Goal: Transaction & Acquisition: Download file/media

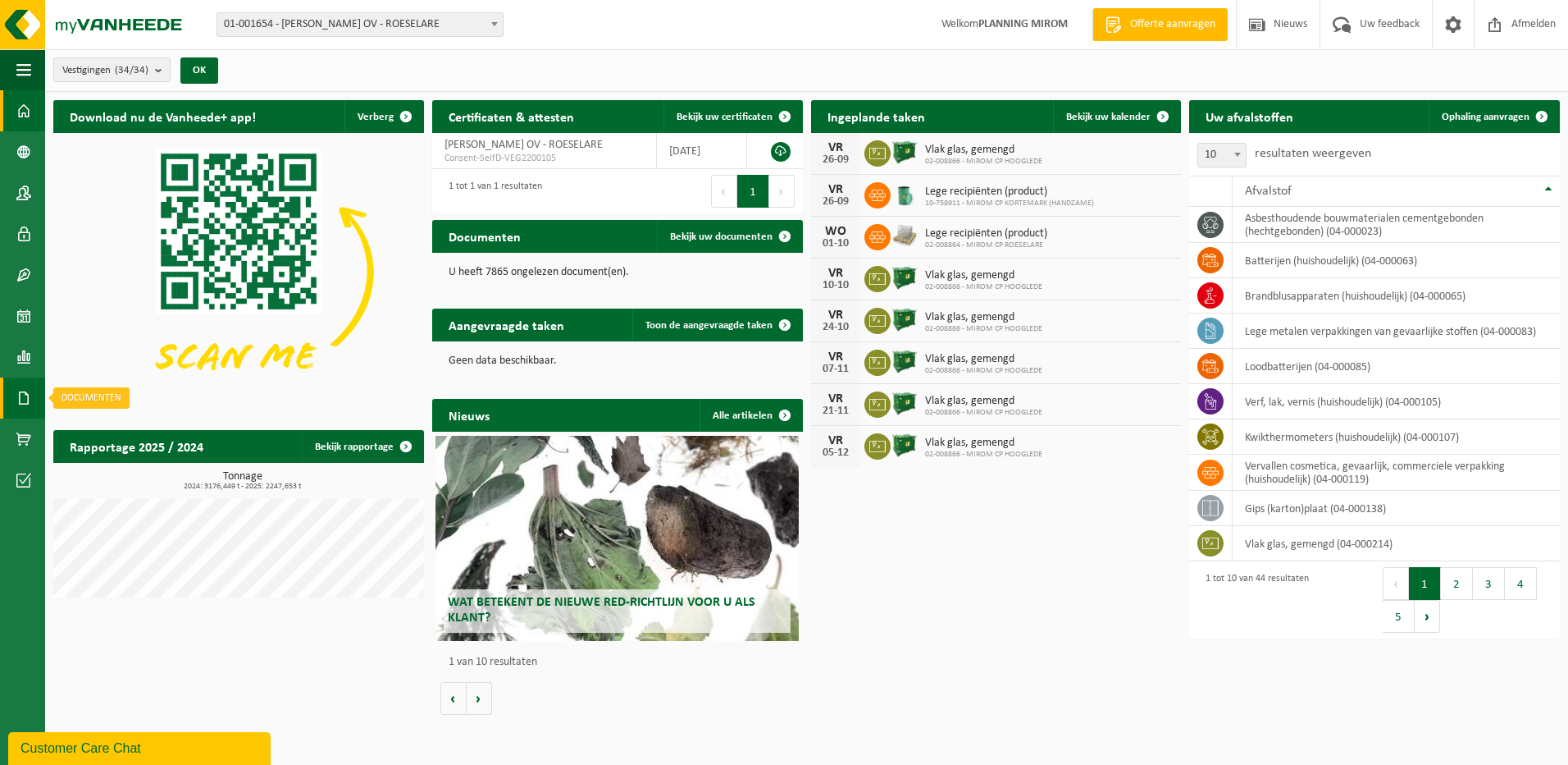
click at [21, 398] on span at bounding box center [23, 398] width 14 height 41
click at [103, 430] on span "Documenten" at bounding box center [126, 433] width 61 height 31
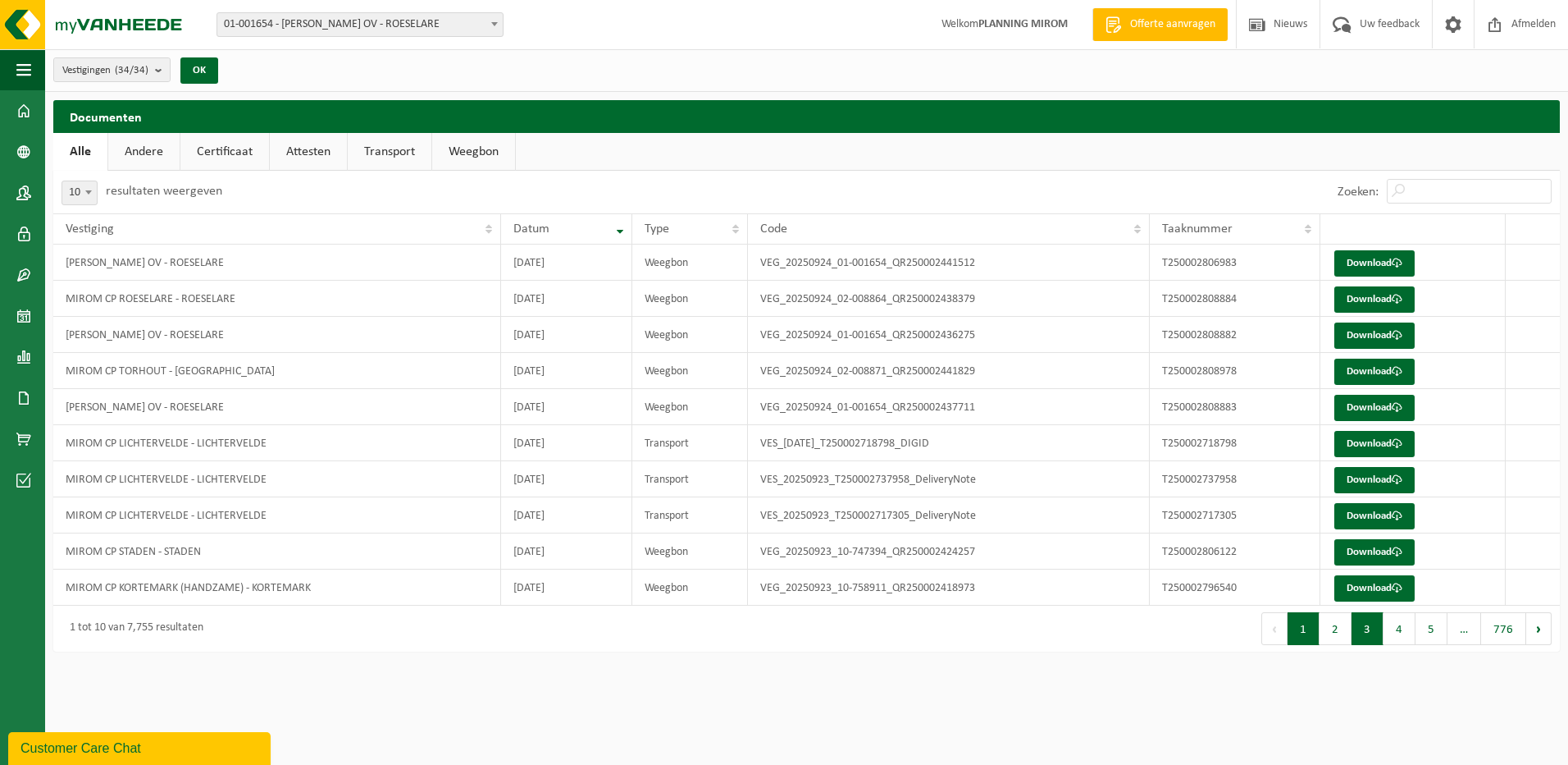
click at [1369, 628] on button "3" at bounding box center [1368, 629] width 32 height 32
click at [1439, 631] on button "5" at bounding box center [1432, 629] width 32 height 32
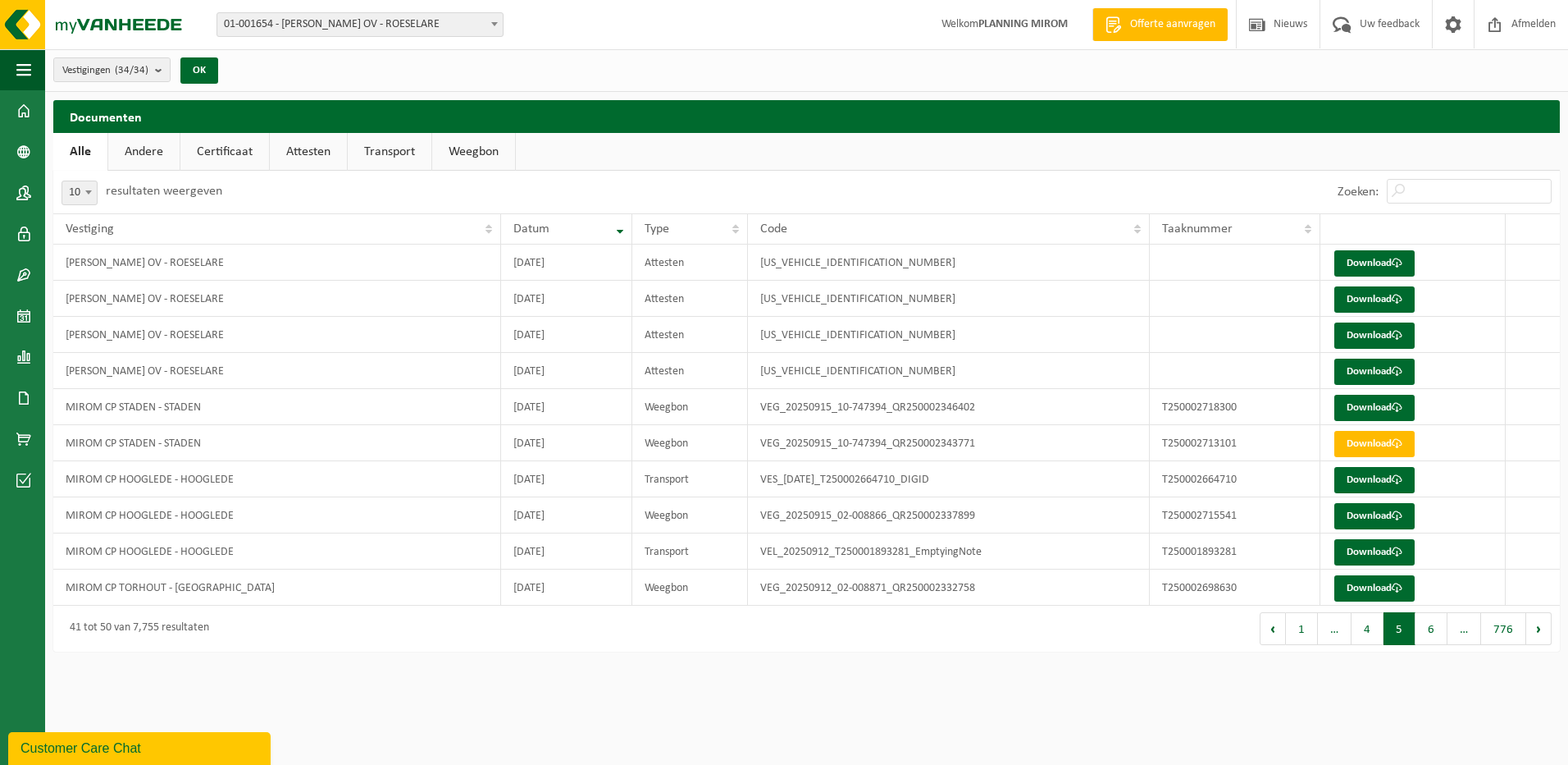
click at [1439, 631] on button "6" at bounding box center [1432, 629] width 32 height 32
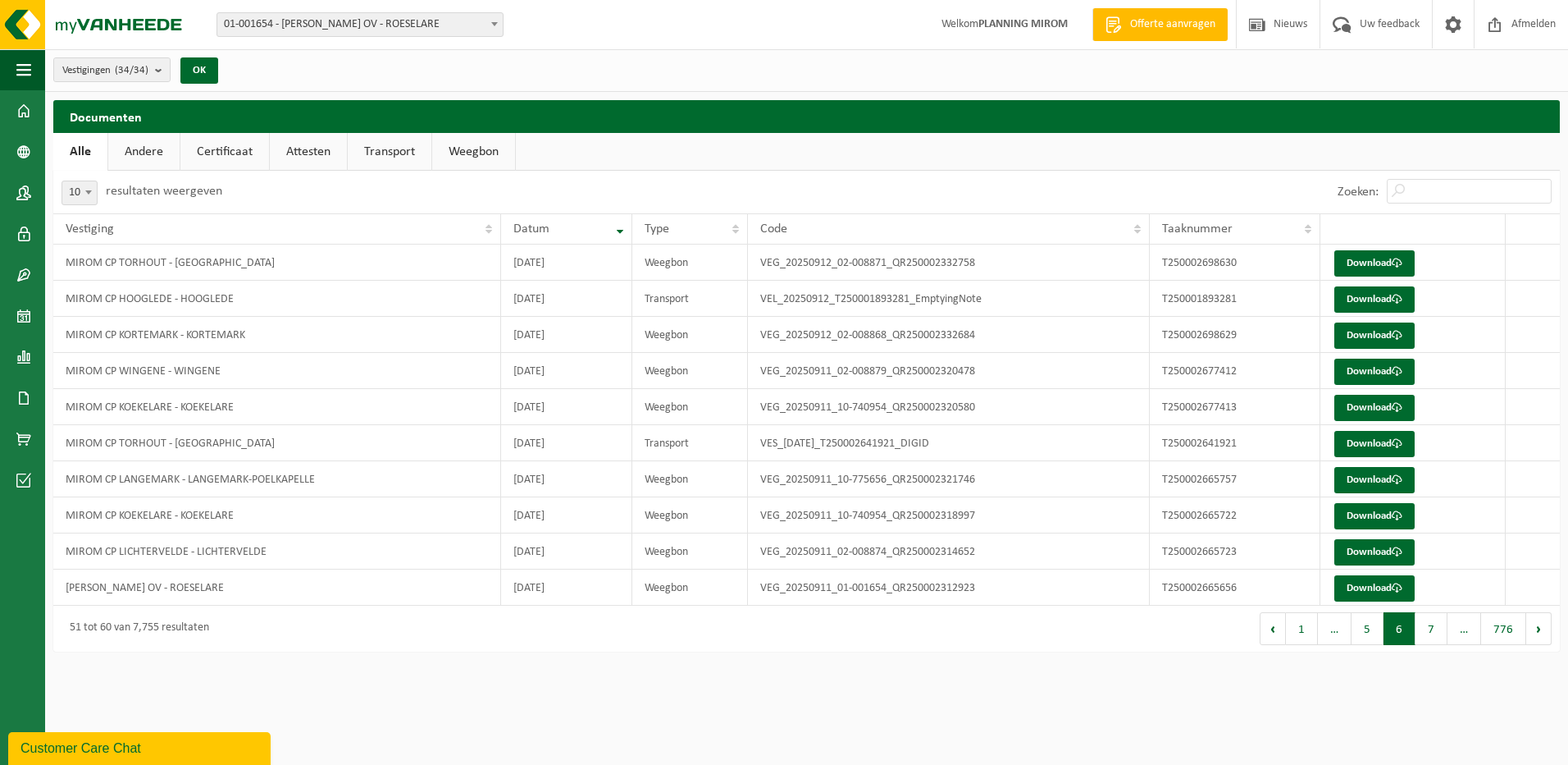
click at [1439, 631] on button "7" at bounding box center [1432, 629] width 32 height 32
click at [1439, 631] on button "8" at bounding box center [1432, 629] width 32 height 32
click at [1439, 631] on button "9" at bounding box center [1432, 629] width 32 height 32
click at [1439, 631] on button "10" at bounding box center [1429, 629] width 38 height 32
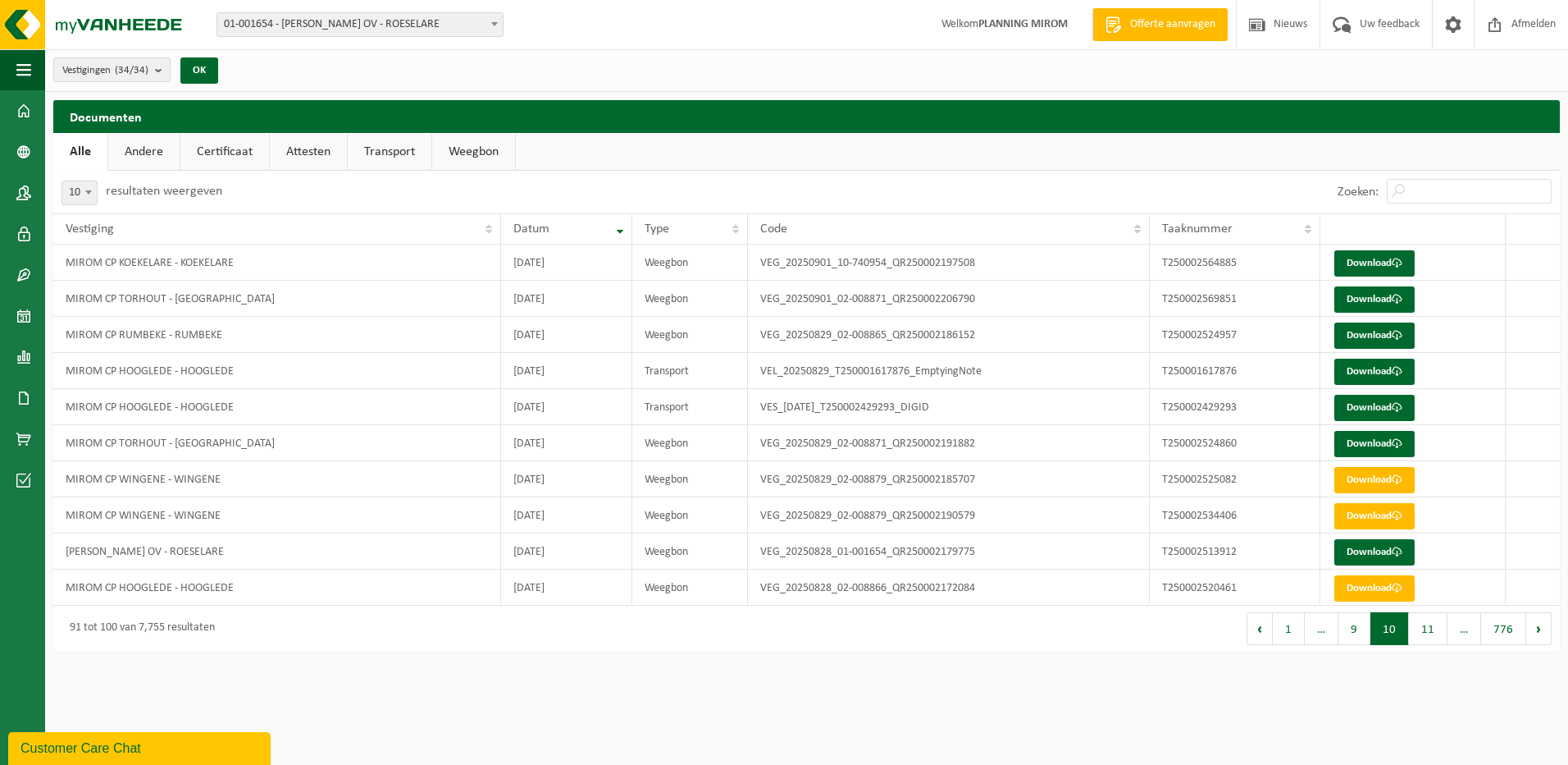
click at [1439, 631] on button "11" at bounding box center [1429, 629] width 38 height 32
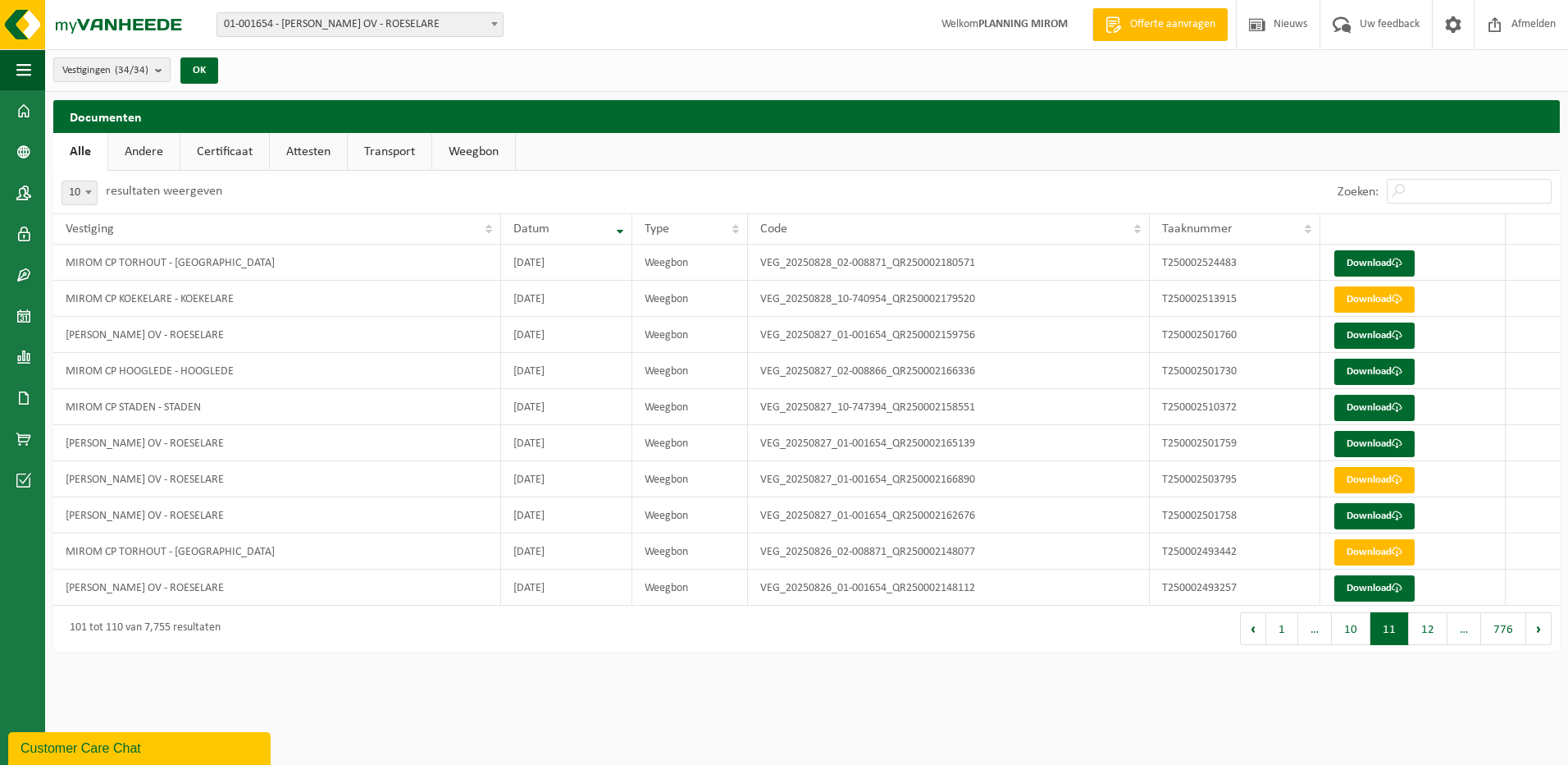
click at [1439, 631] on button "12" at bounding box center [1429, 629] width 38 height 32
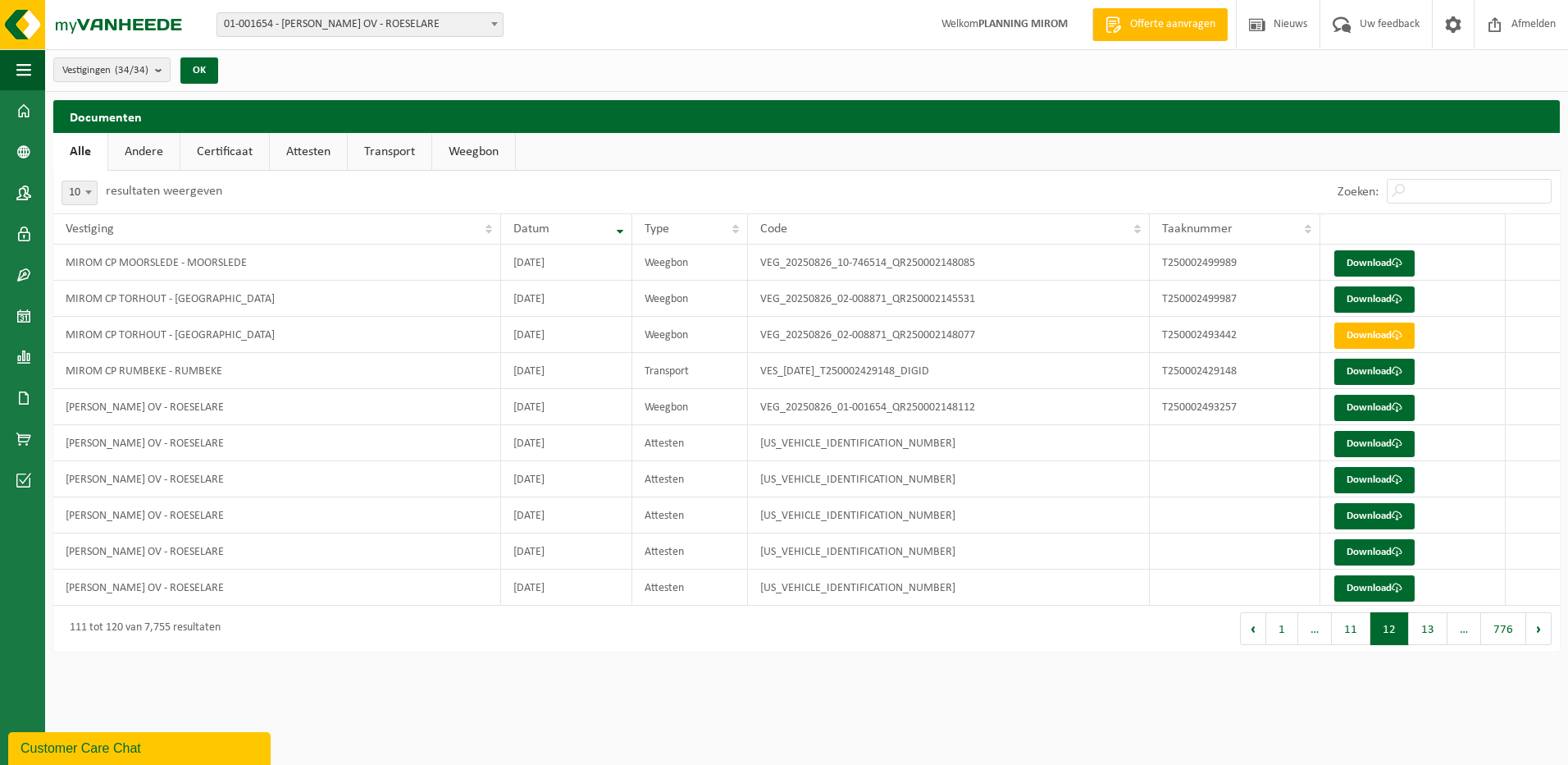
click at [1439, 631] on button "13" at bounding box center [1429, 629] width 38 height 32
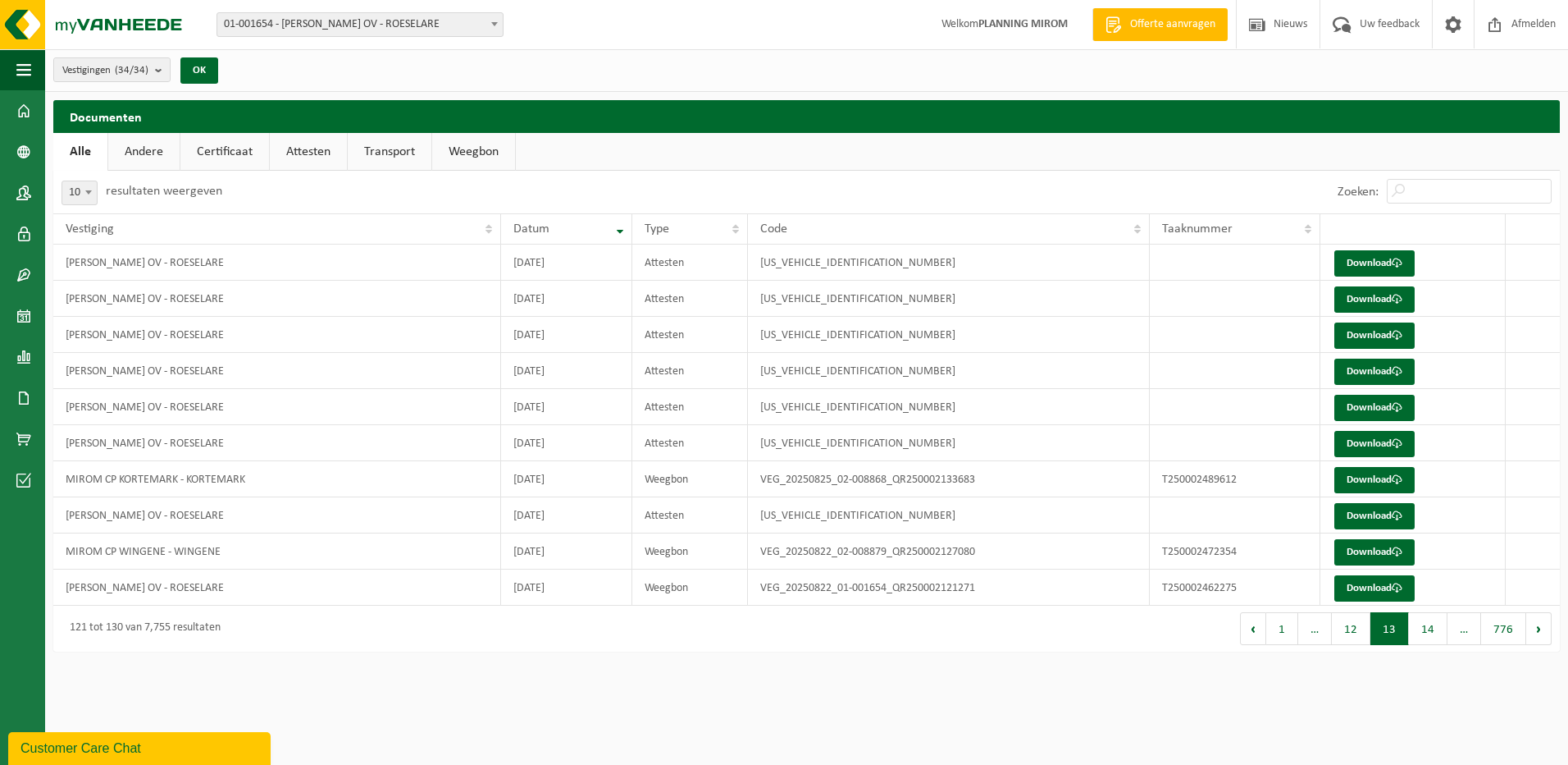
click at [1439, 631] on button "14" at bounding box center [1429, 629] width 38 height 32
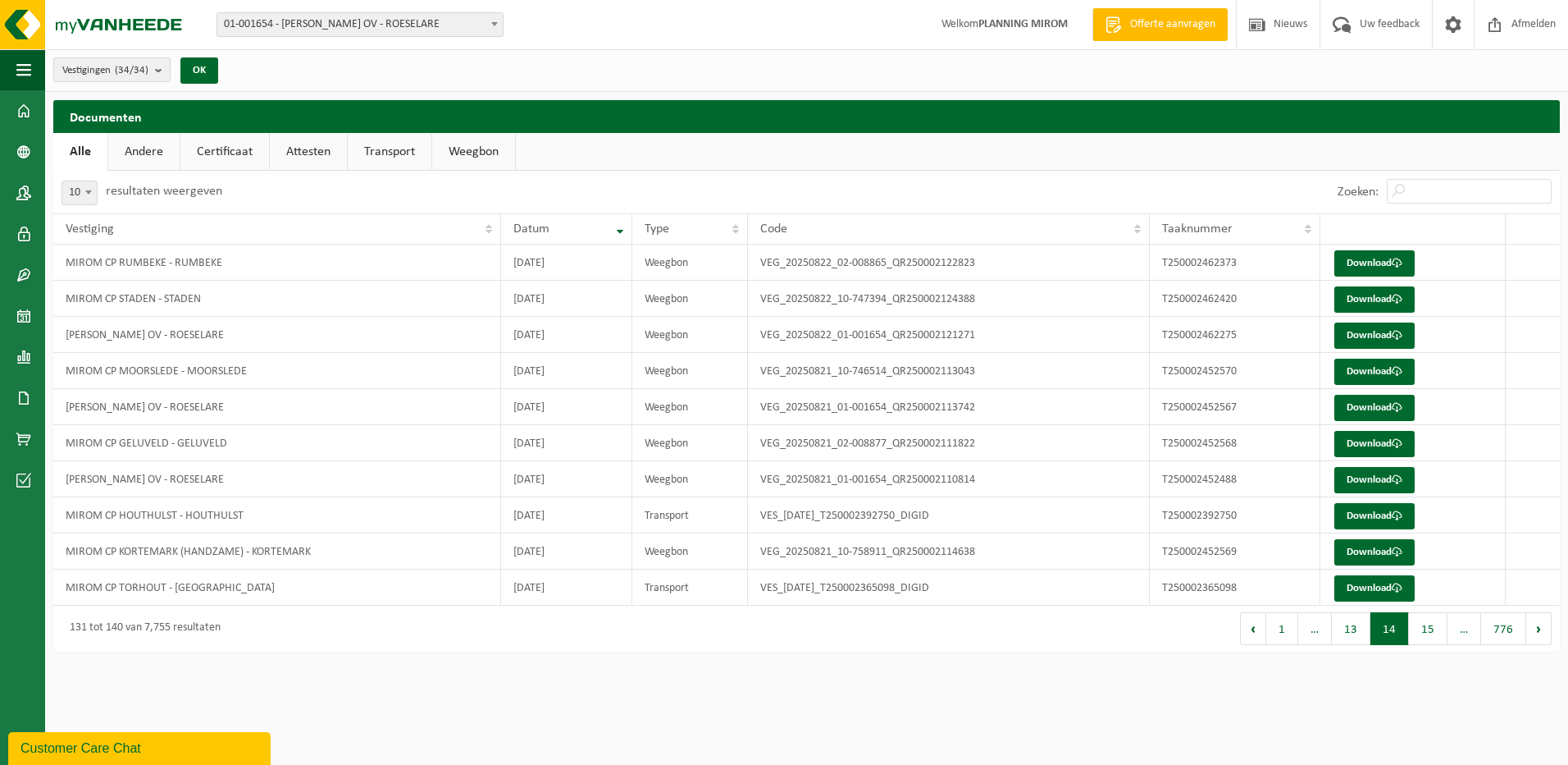
click at [1439, 631] on button "15" at bounding box center [1429, 629] width 38 height 32
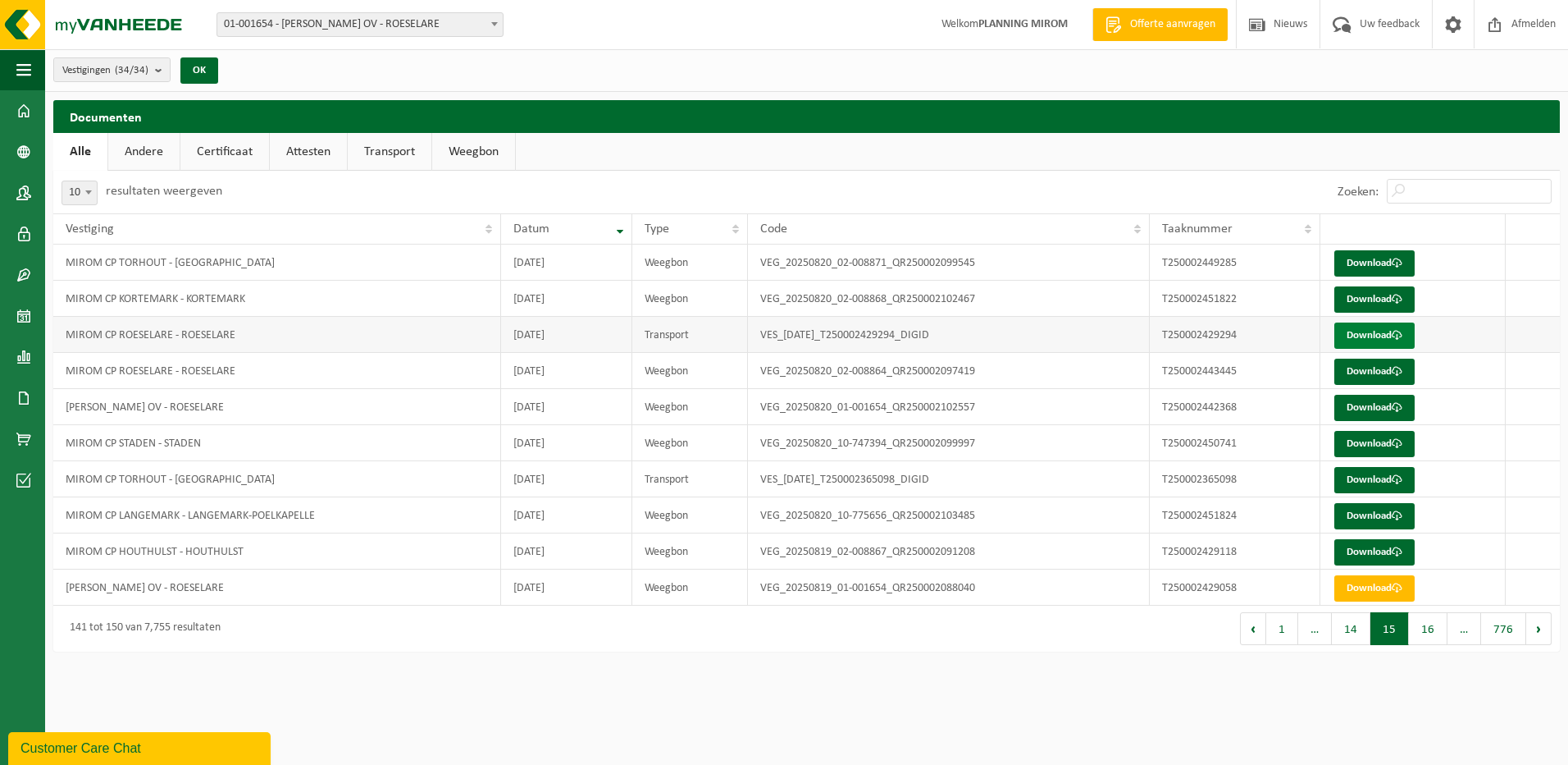
click at [1382, 327] on link "Download" at bounding box center [1374, 336] width 80 height 27
click at [470, 147] on link "Weegbon" at bounding box center [473, 152] width 83 height 38
click at [1395, 631] on button "4" at bounding box center [1400, 629] width 32 height 32
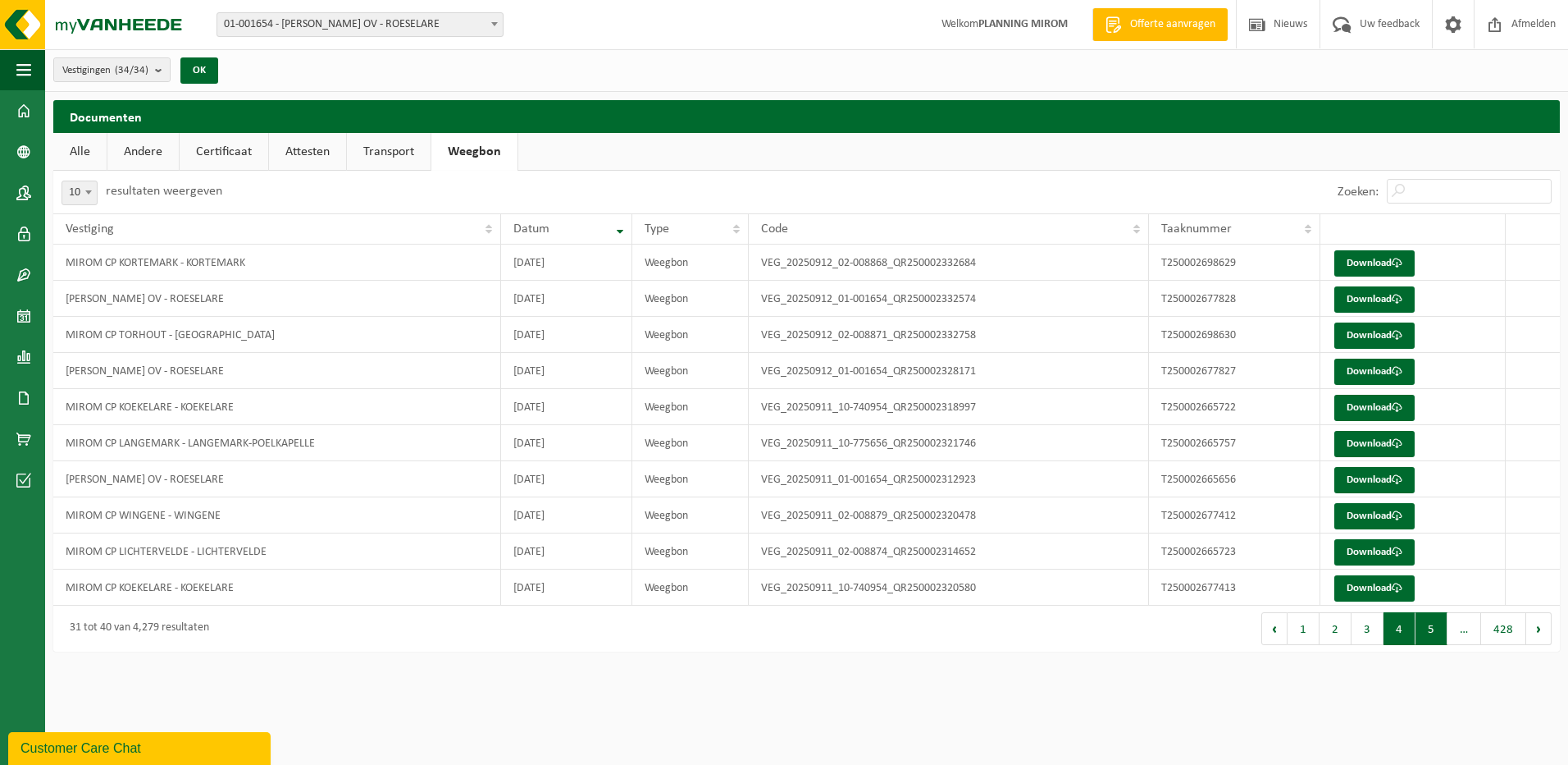
click at [1426, 631] on button "5" at bounding box center [1432, 629] width 32 height 32
click at [1426, 631] on button "6" at bounding box center [1432, 629] width 32 height 32
click at [1426, 631] on button "7" at bounding box center [1432, 629] width 32 height 32
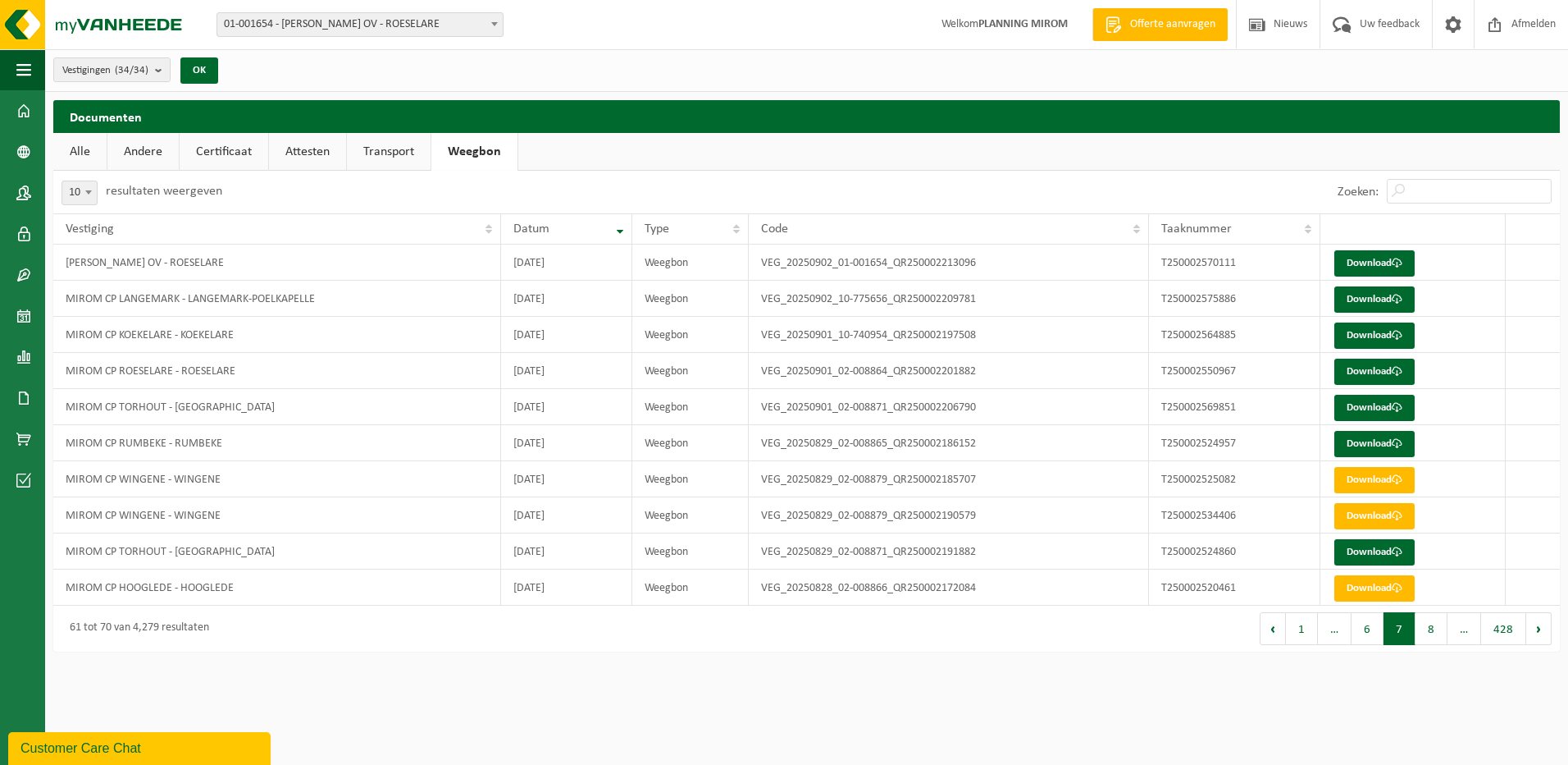
click at [1426, 631] on button "8" at bounding box center [1432, 629] width 32 height 32
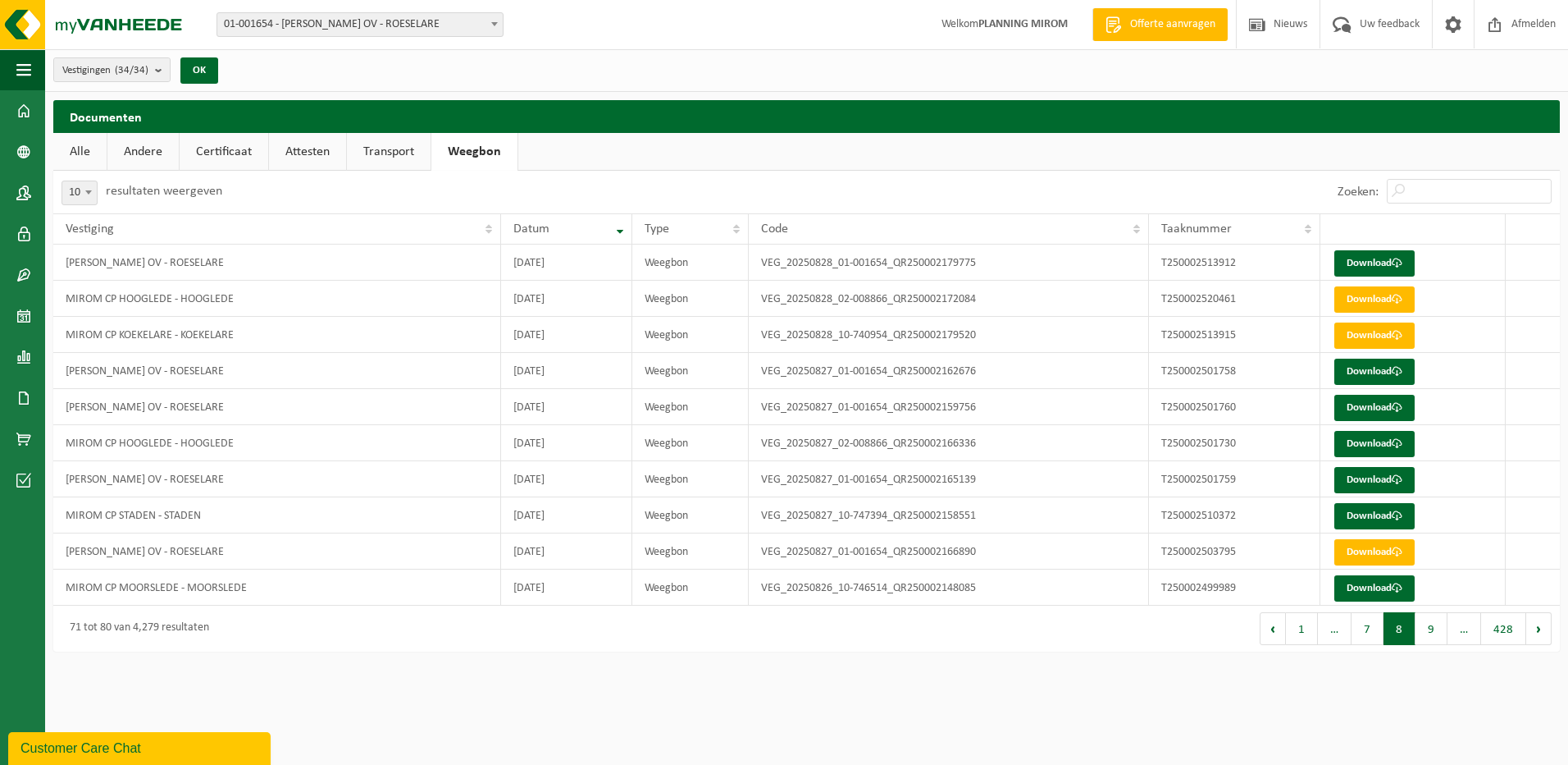
click at [1426, 631] on button "9" at bounding box center [1432, 629] width 32 height 32
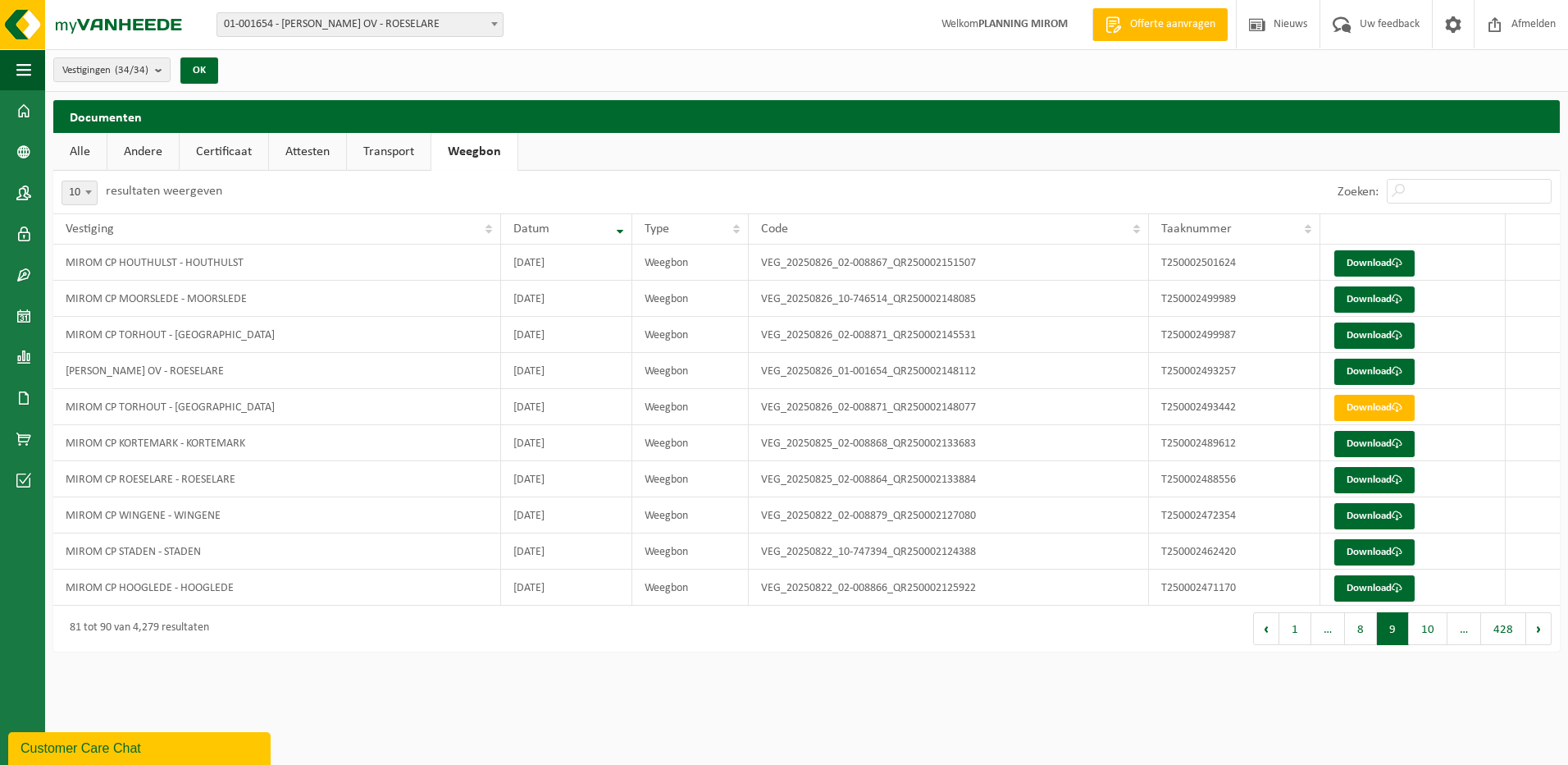
click at [1426, 631] on button "10" at bounding box center [1429, 629] width 38 height 32
click at [1423, 631] on button "11" at bounding box center [1429, 629] width 38 height 32
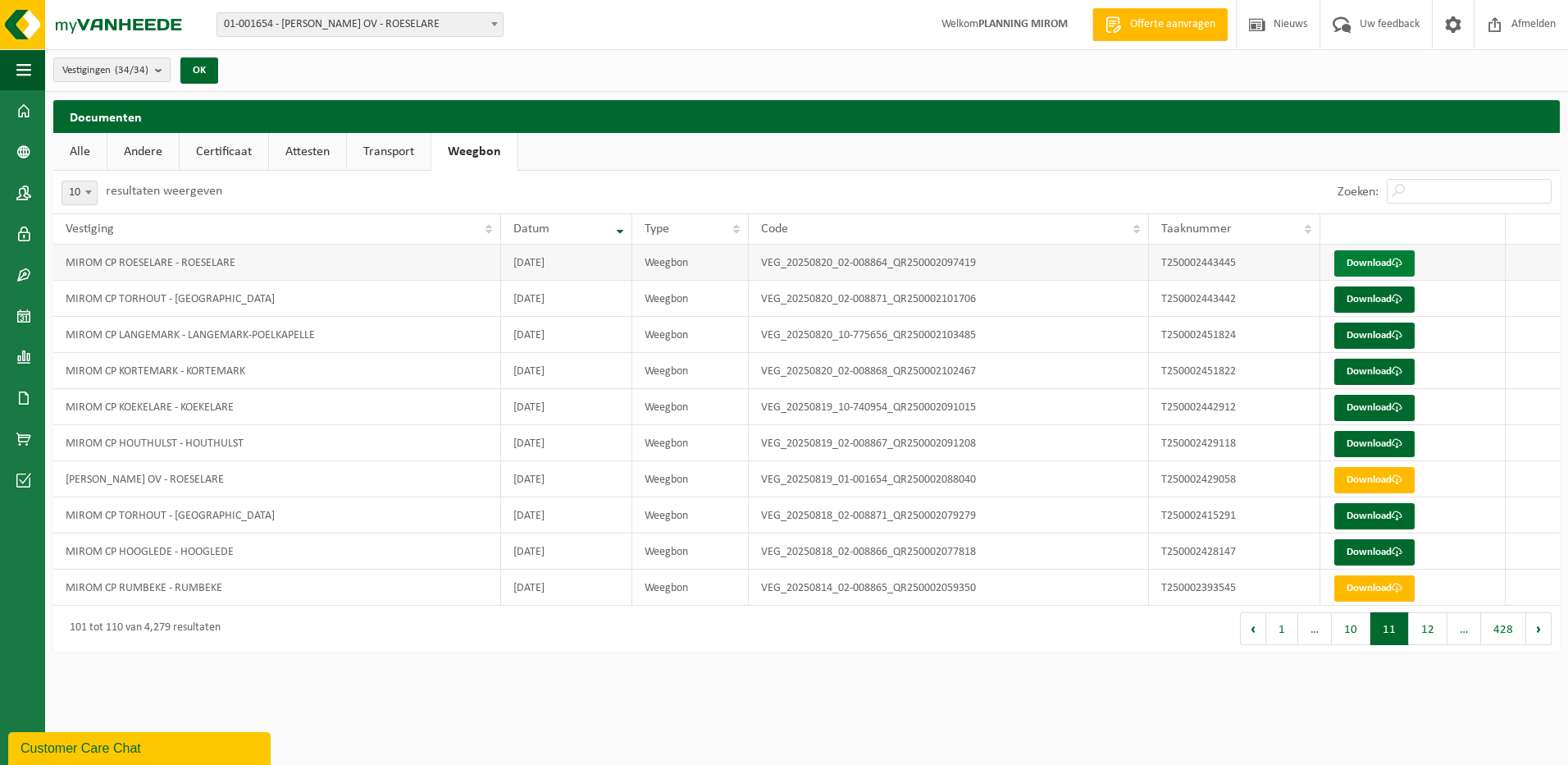
click at [1359, 259] on link "Download" at bounding box center [1374, 263] width 80 height 27
click at [1360, 634] on button "10" at bounding box center [1351, 629] width 38 height 32
click at [1463, 178] on input "Zoeken:" at bounding box center [1469, 191] width 165 height 25
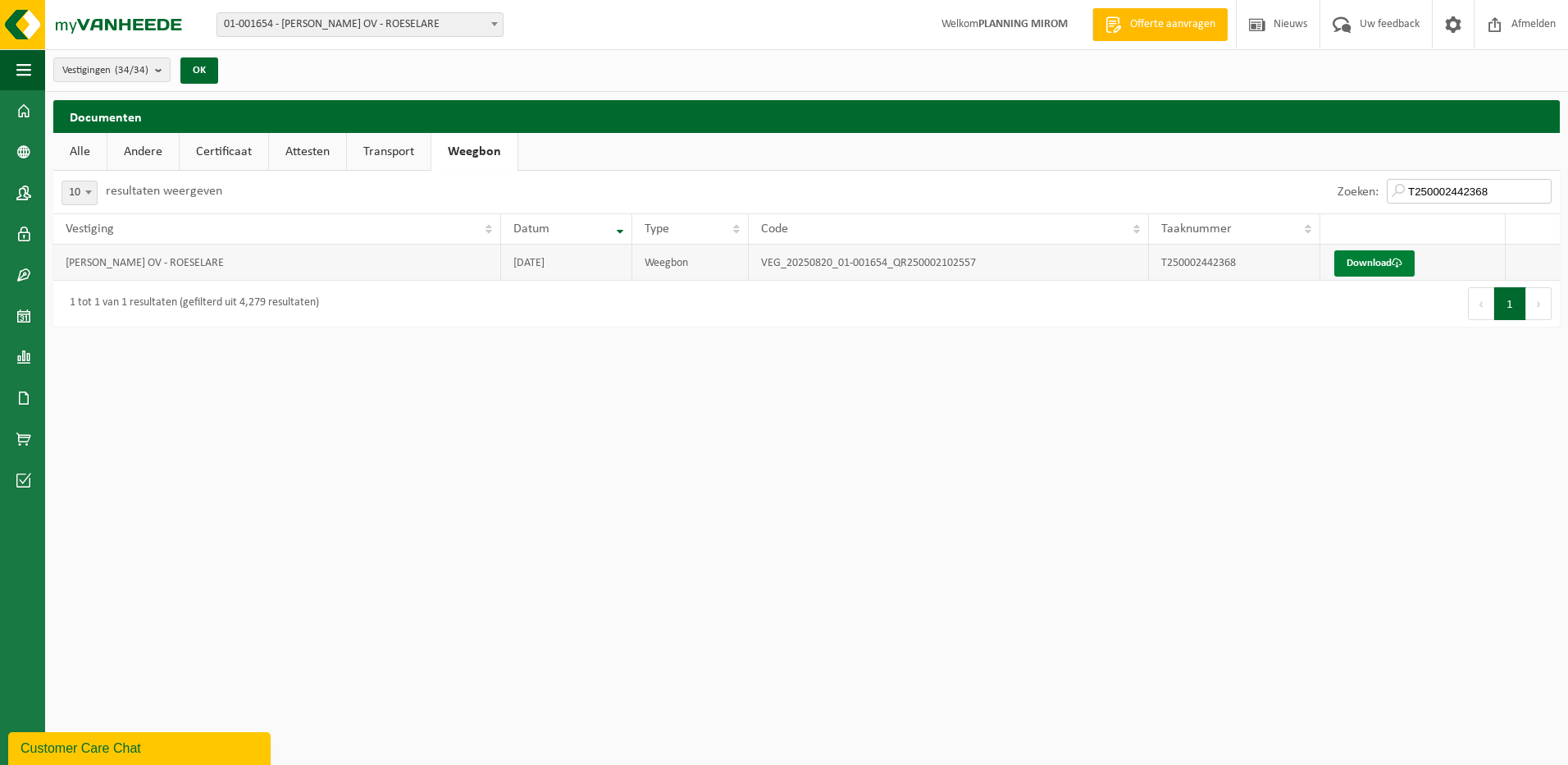
type input "T250002442368"
click at [1364, 260] on link "Download" at bounding box center [1374, 263] width 80 height 27
